Goal: Information Seeking & Learning: Learn about a topic

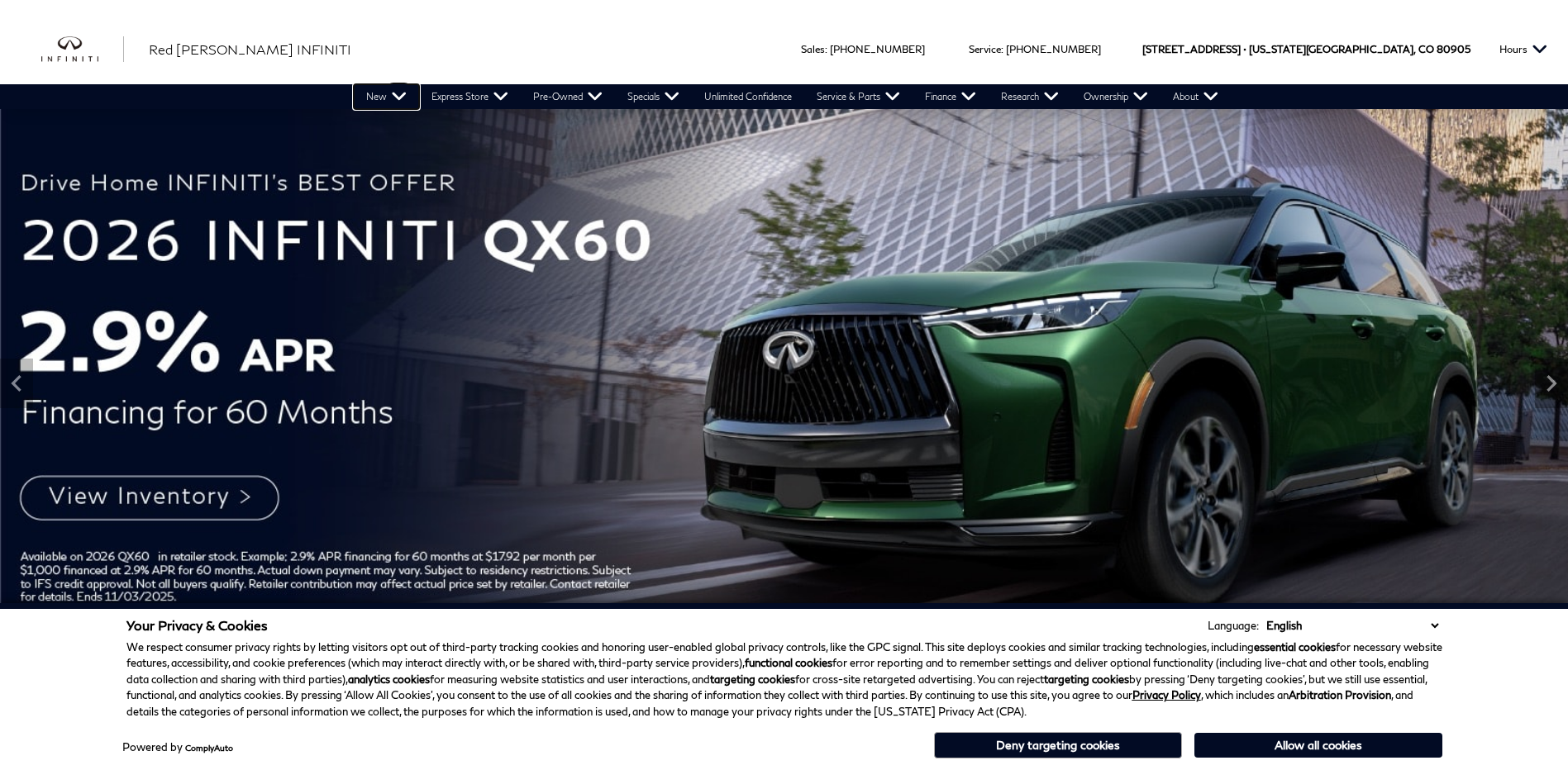
drag, startPoint x: 393, startPoint y: 93, endPoint x: 532, endPoint y: 199, distance: 174.8
click at [393, 93] on link "New" at bounding box center [386, 97] width 65 height 25
click at [1331, 745] on button "Allow all cookies" at bounding box center [1318, 745] width 248 height 25
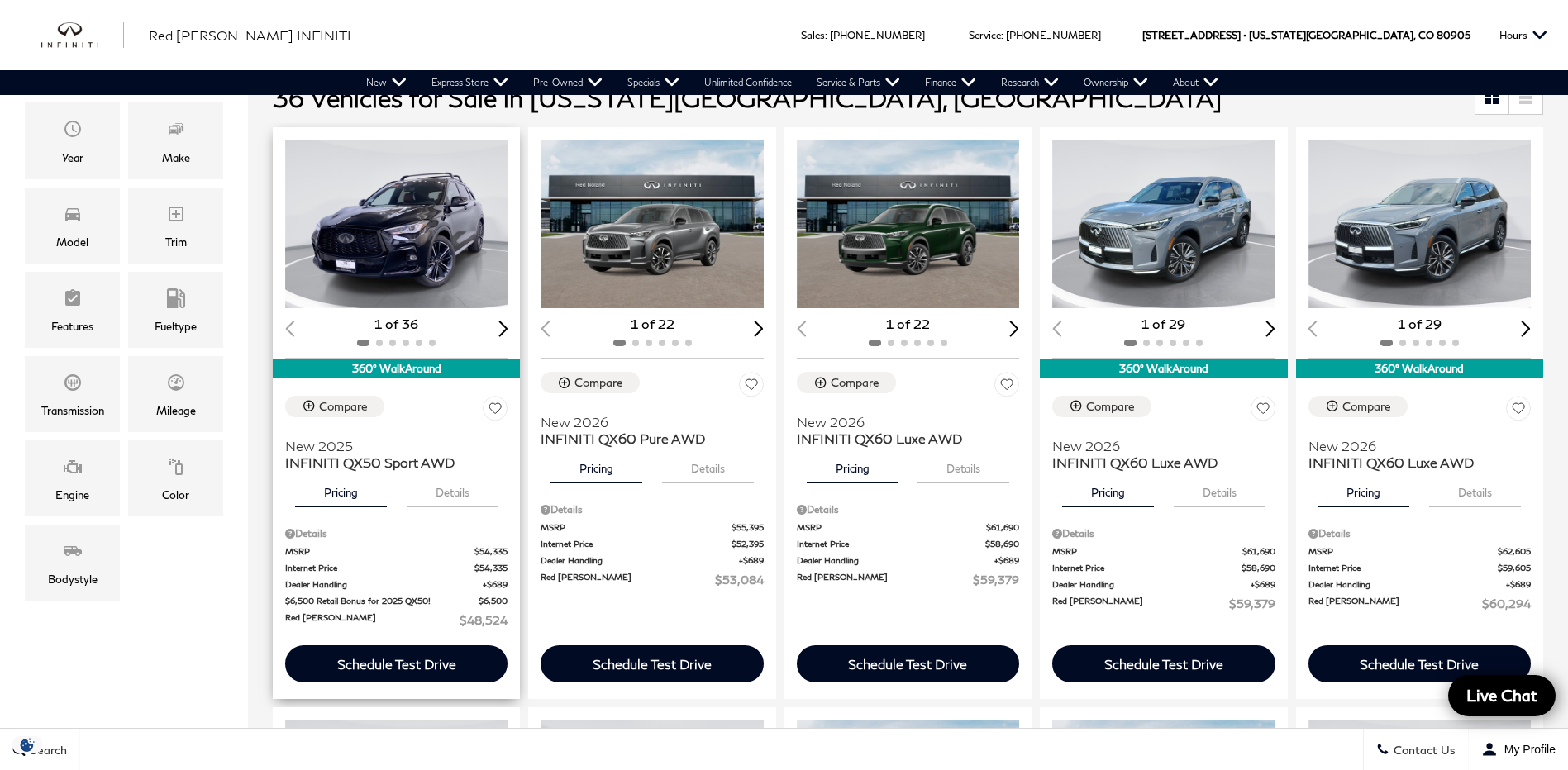
click at [397, 371] on div "360° WalkAround" at bounding box center [396, 369] width 247 height 18
click at [466, 491] on button "Details" at bounding box center [452, 489] width 92 height 37
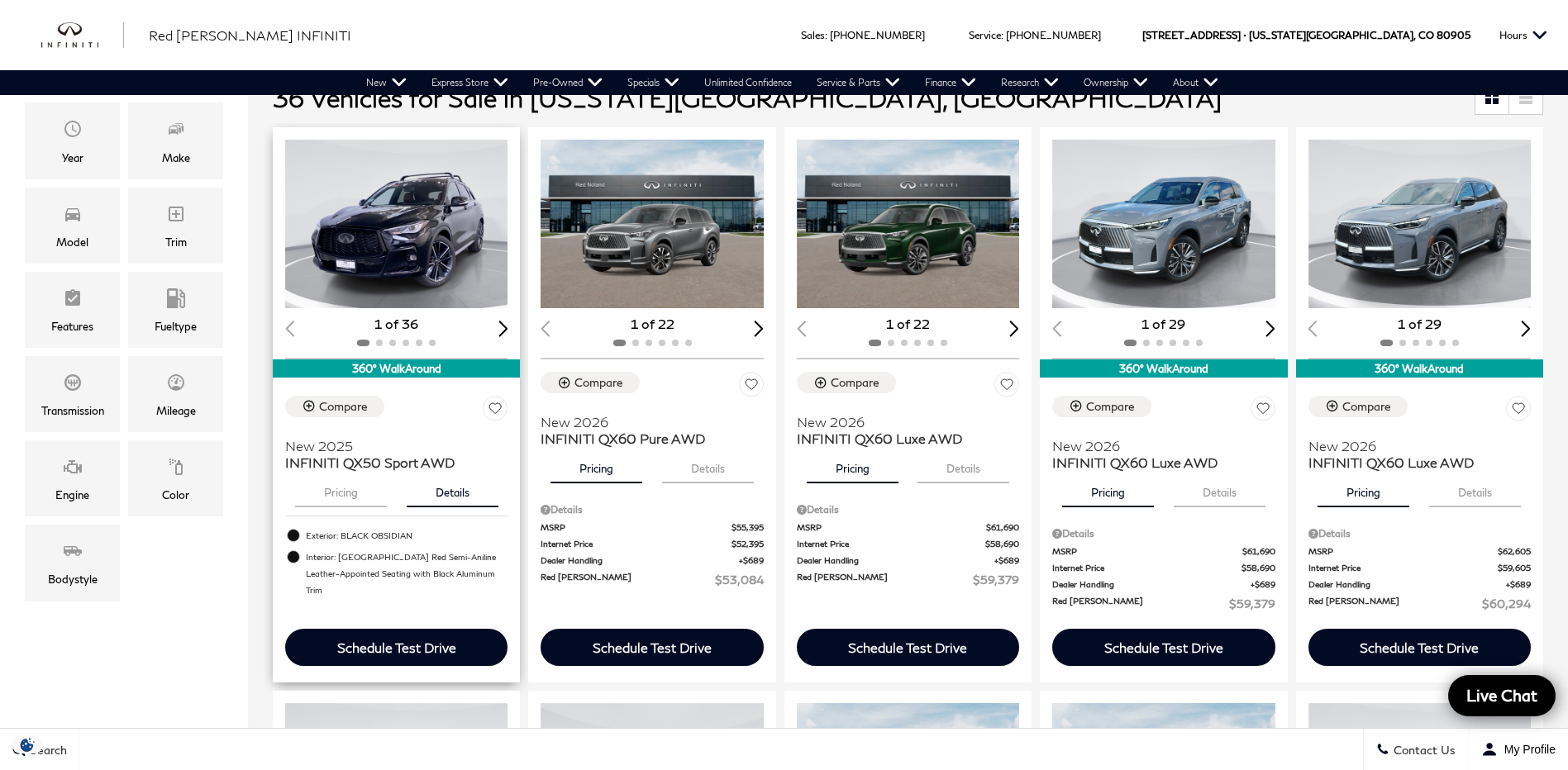
click at [424, 538] on span "Exterior: BLACK OBSIDIAN" at bounding box center [406, 536] width 202 height 17
click at [436, 480] on button "Details" at bounding box center [452, 489] width 92 height 37
click at [411, 239] on img "1 / 2" at bounding box center [397, 224] width 224 height 169
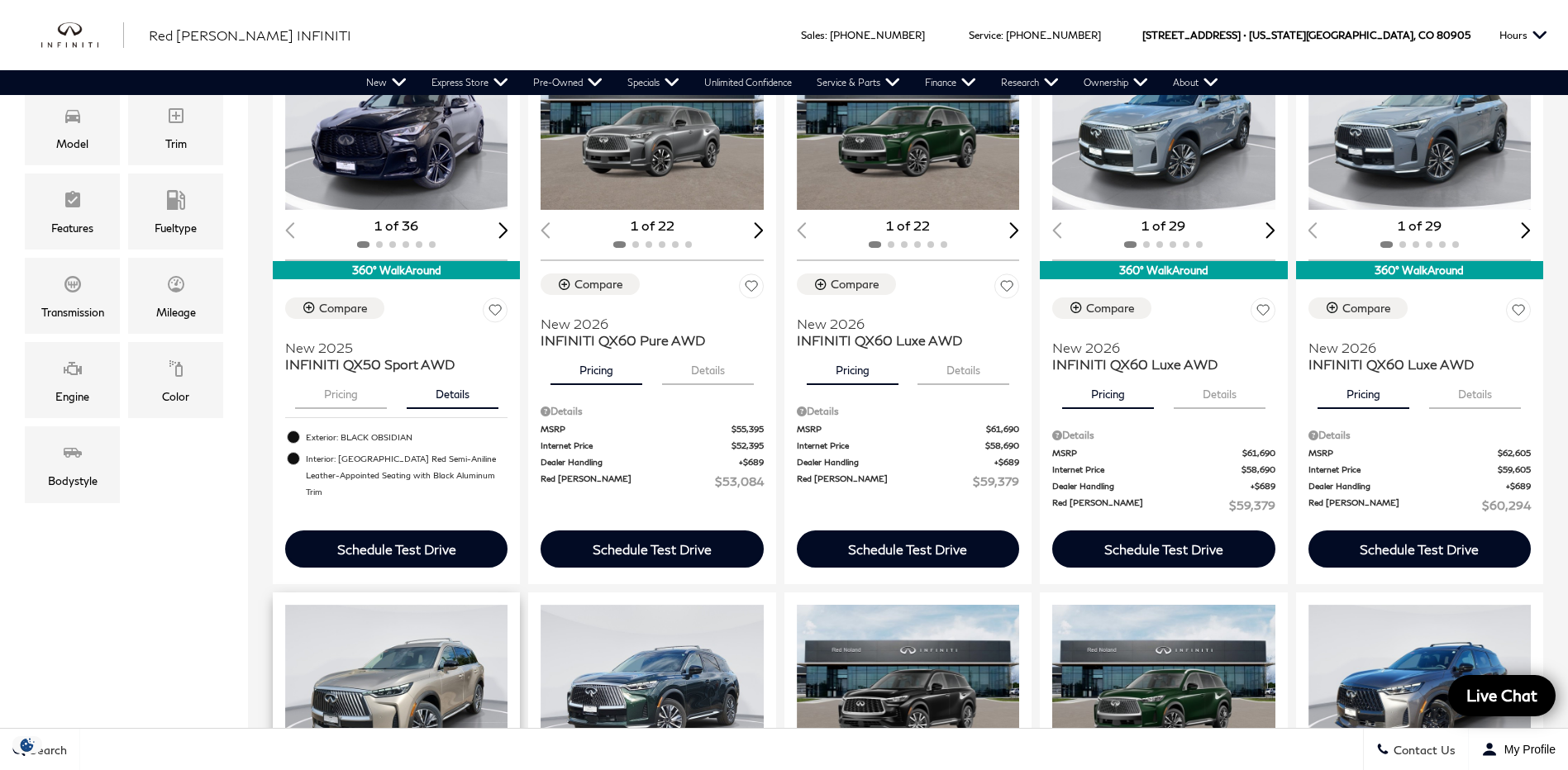
scroll to position [661, 0]
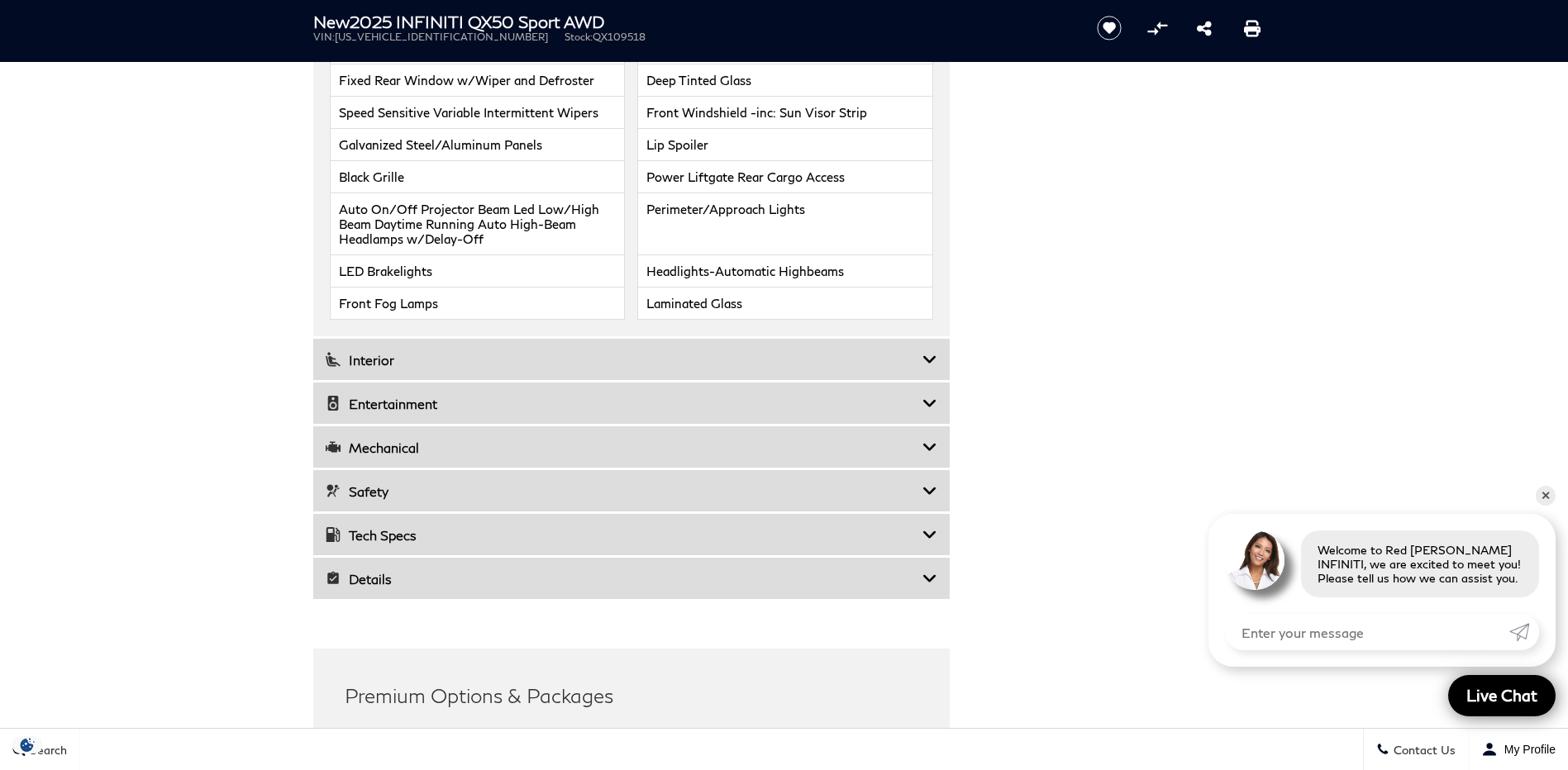
scroll to position [2501, 0]
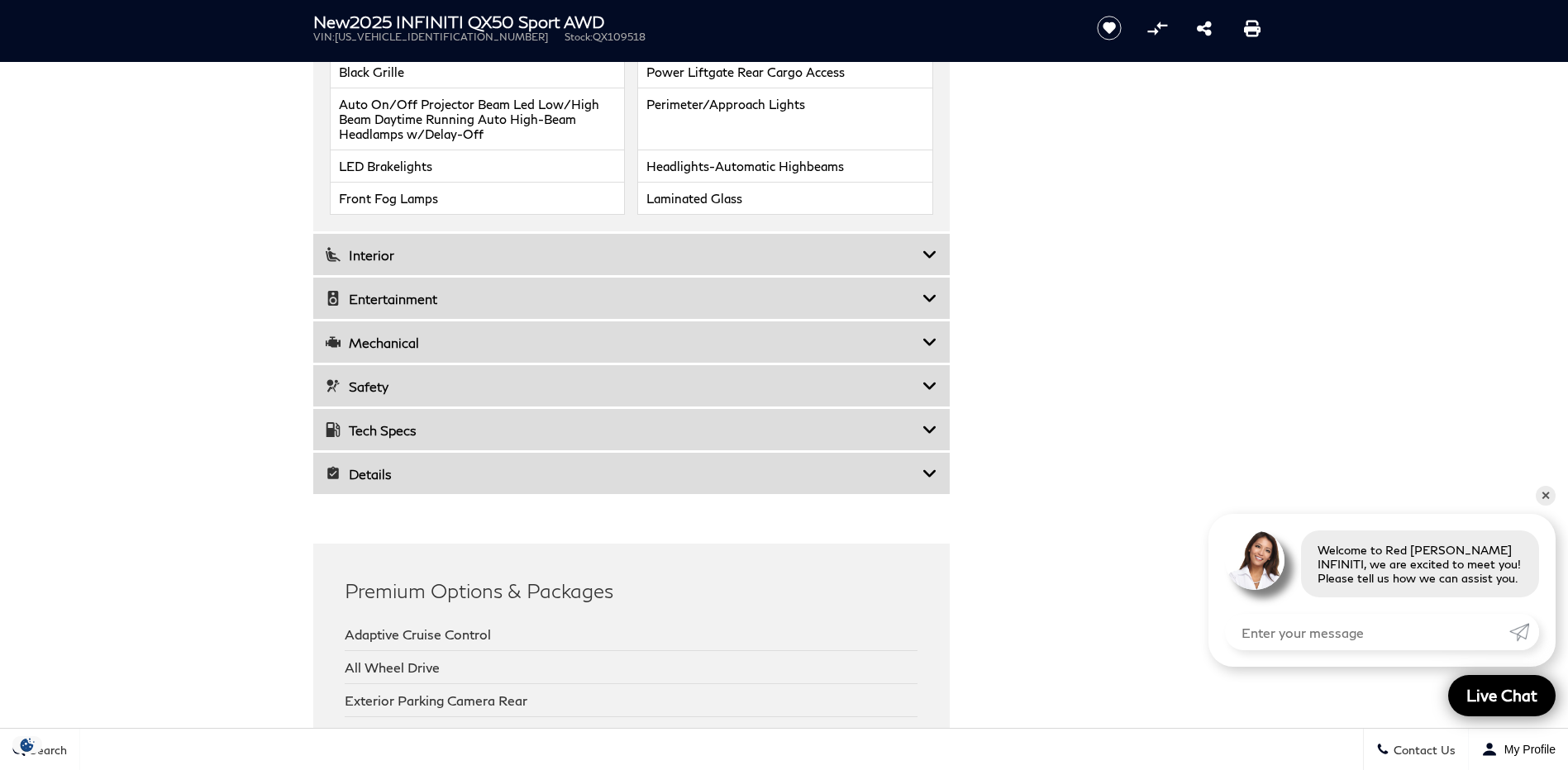
click at [930, 466] on icon at bounding box center [930, 474] width 15 height 17
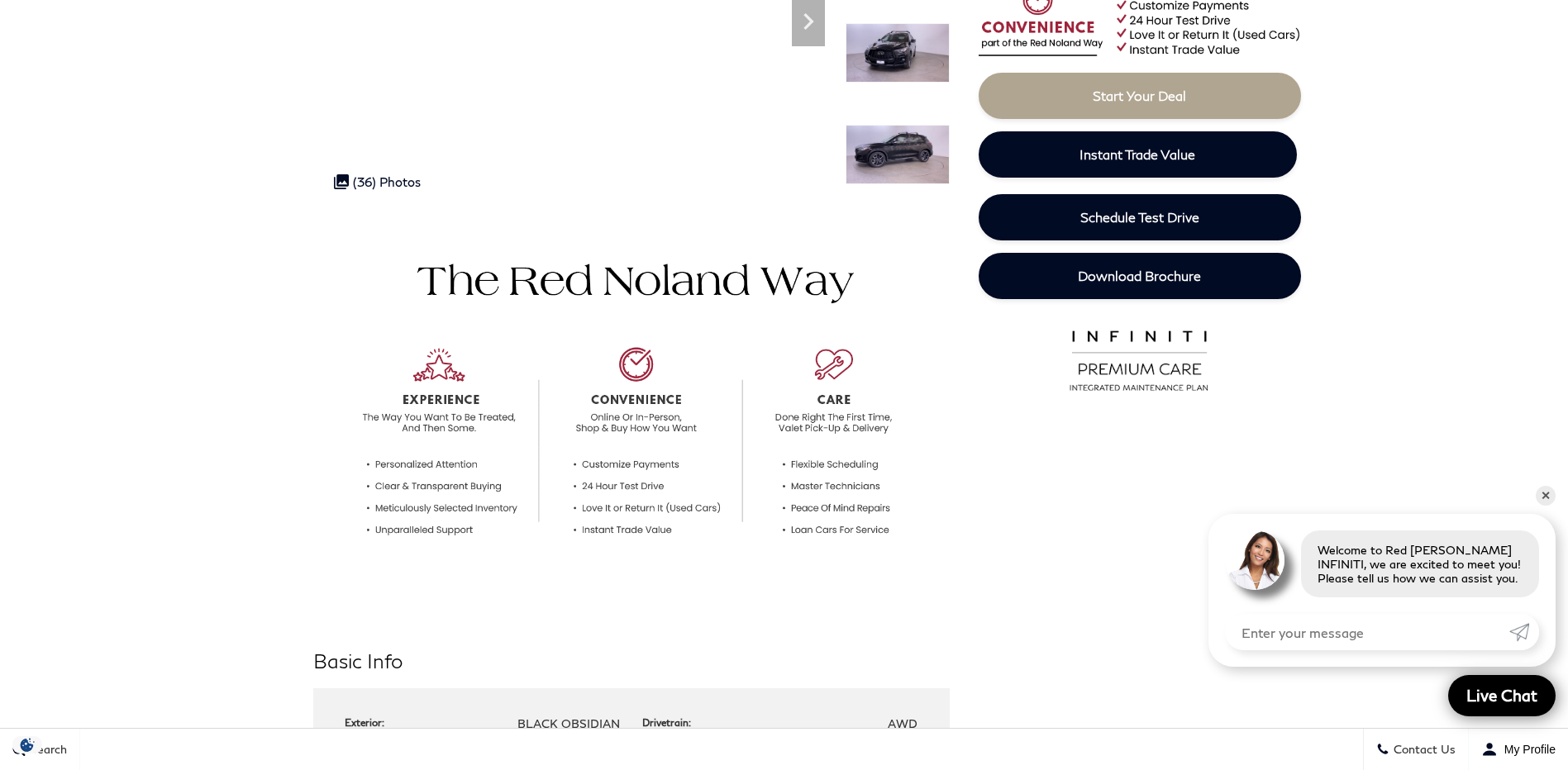
scroll to position [0, 0]
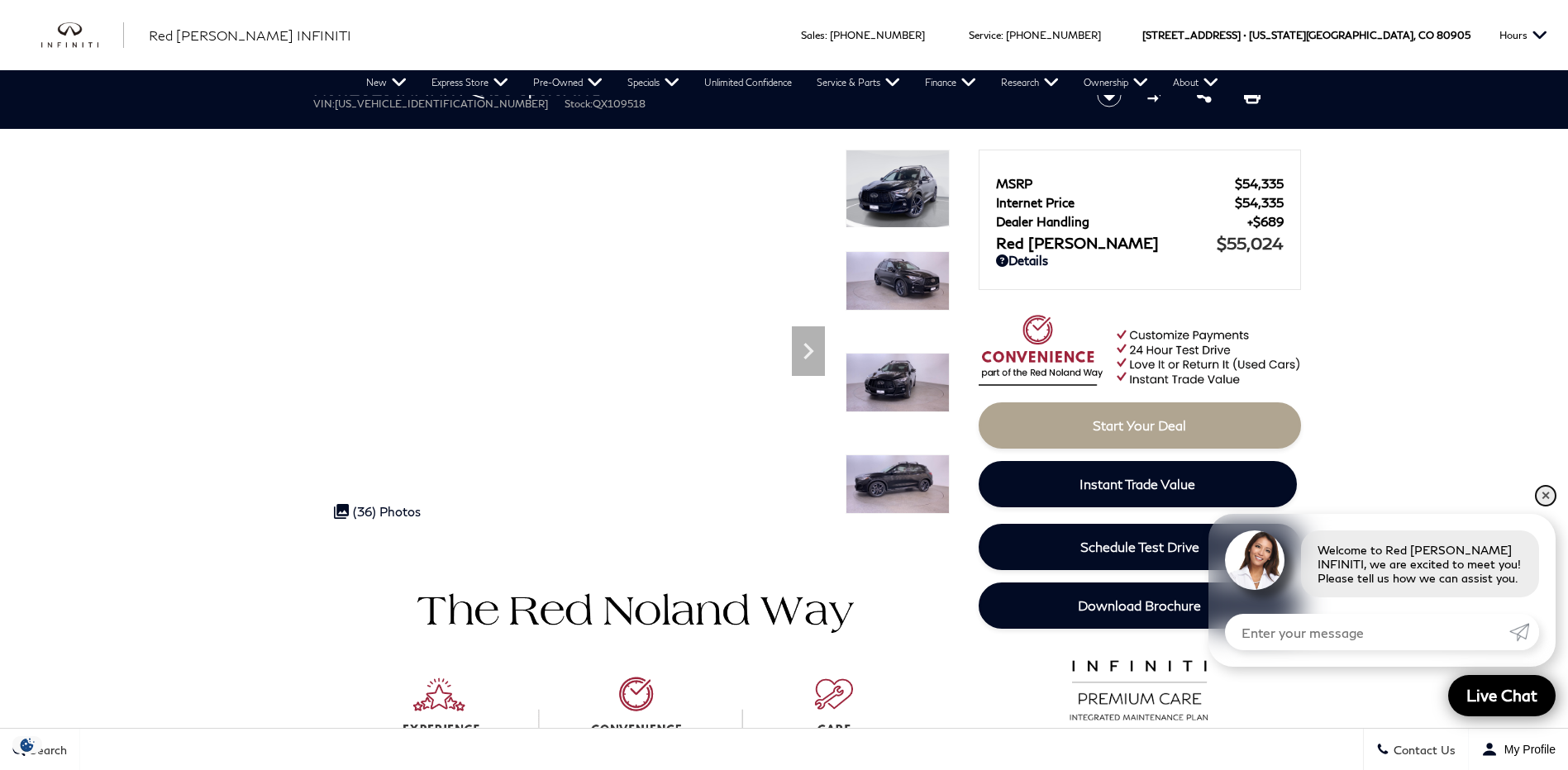
click at [1550, 495] on link "✕" at bounding box center [1545, 496] width 20 height 20
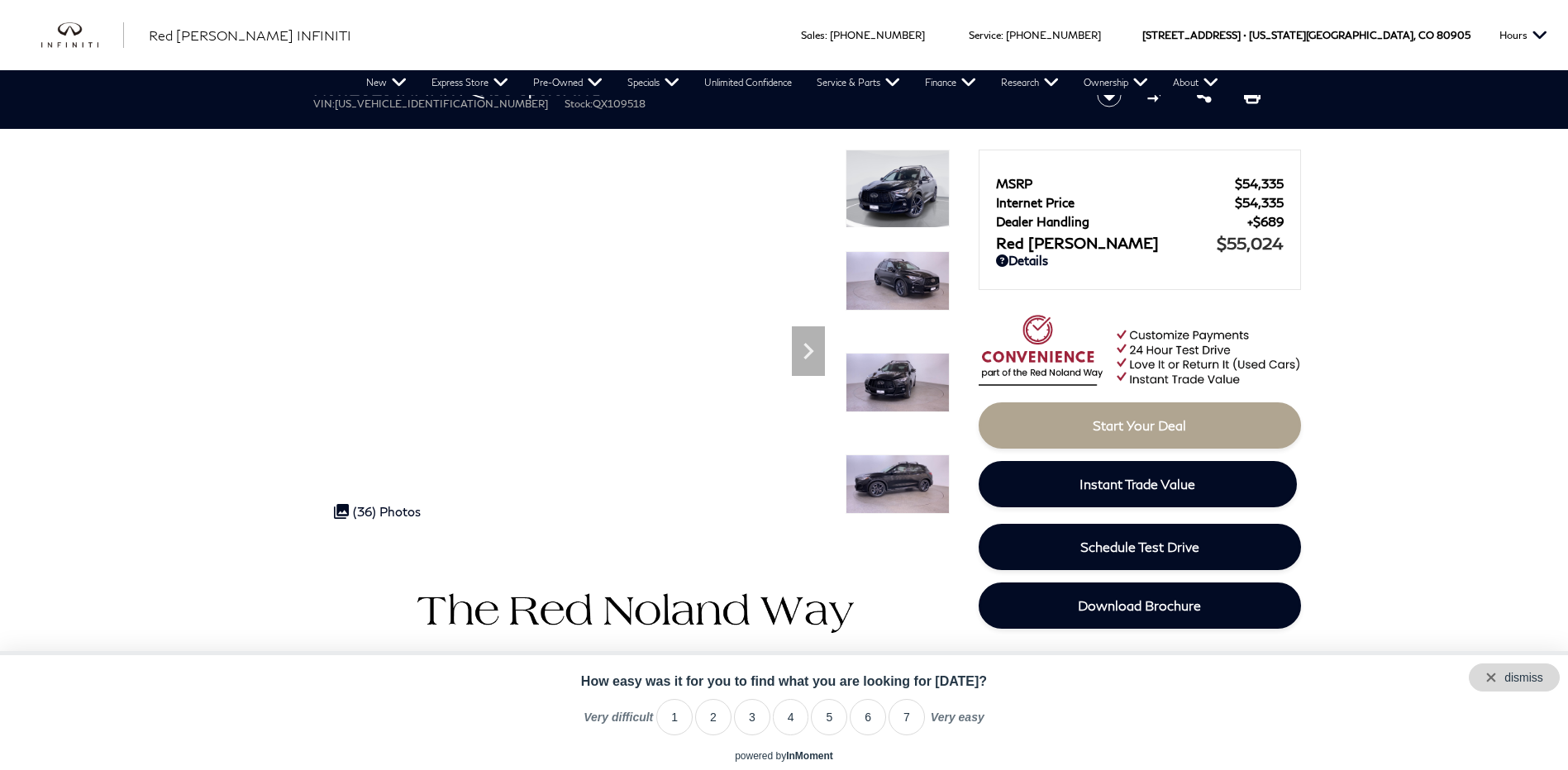
click at [1548, 675] on div "dismiss" at bounding box center [1514, 677] width 91 height 28
